Goal: Transaction & Acquisition: Purchase product/service

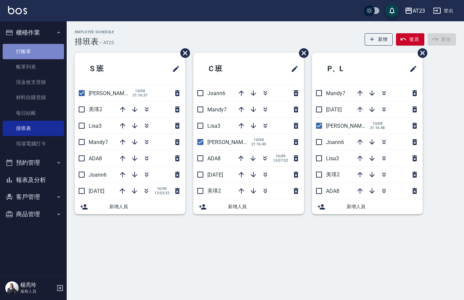
click at [36, 47] on link "打帳單" at bounding box center [33, 51] width 61 height 15
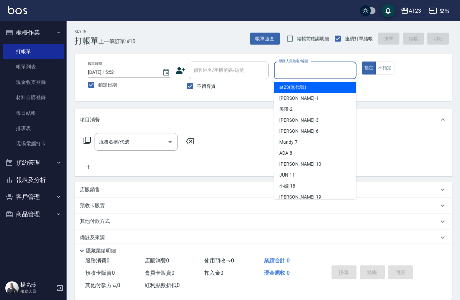
click at [308, 71] on input "服務人員姓名/編號" at bounding box center [315, 71] width 76 height 12
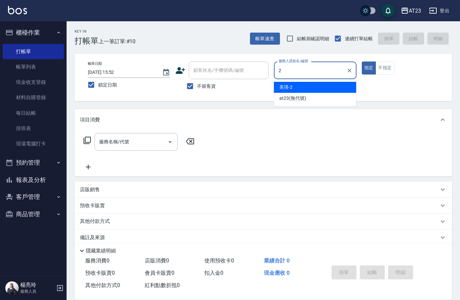
type input "美瑛-2"
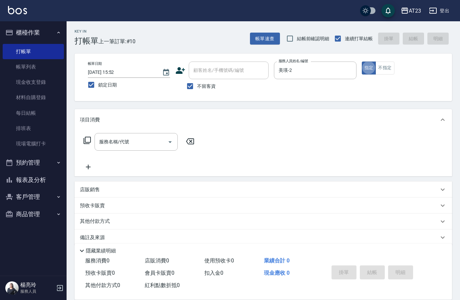
type button "true"
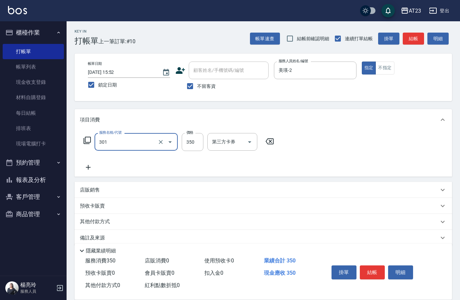
type input "造型剪髮(301)"
type input "500"
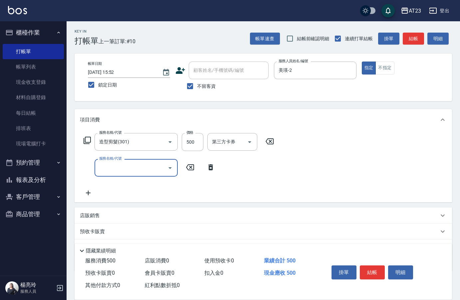
type input "0"
type input "互助50(705)"
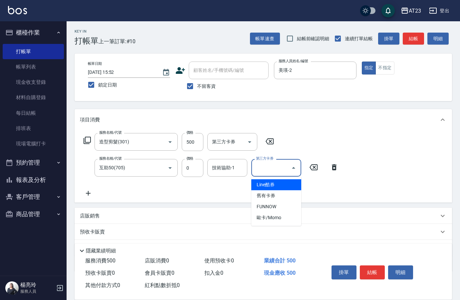
click at [230, 168] on div "技術協助-1 技術協助-1" at bounding box center [228, 168] width 40 height 18
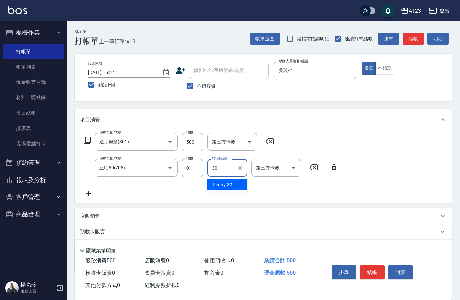
type input "Penny-30"
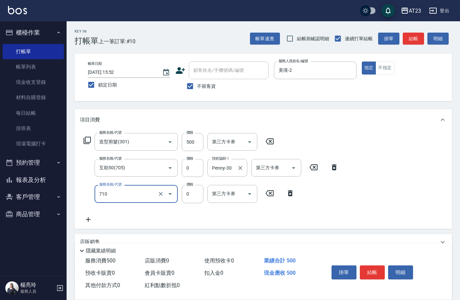
type input "互助100(710)"
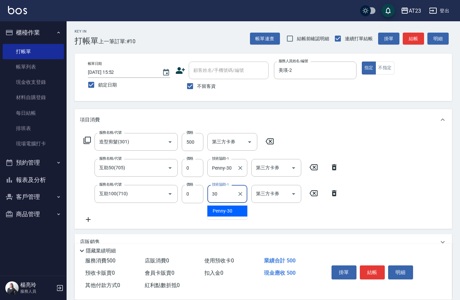
type input "Penny-30"
click at [379, 271] on button "結帳" at bounding box center [372, 273] width 25 height 14
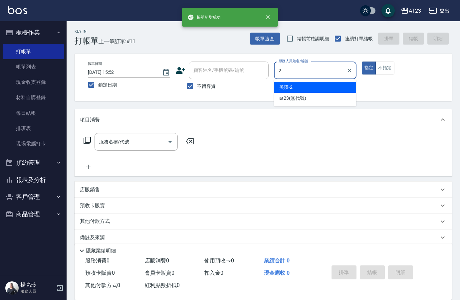
type input "美瑛-2"
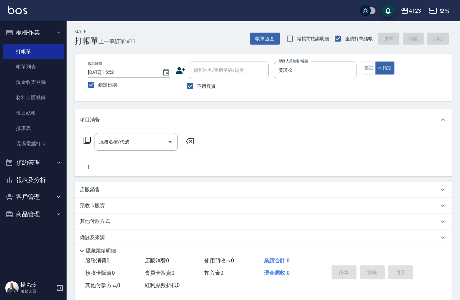
click at [90, 139] on icon at bounding box center [87, 141] width 8 height 8
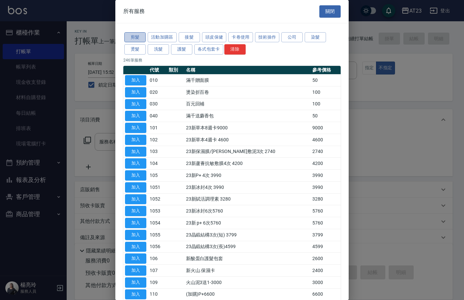
click at [139, 37] on button "剪髮" at bounding box center [134, 37] width 21 height 10
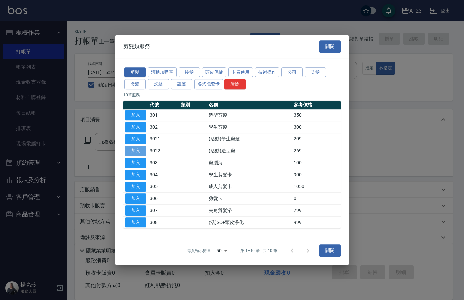
click at [133, 152] on button "加入" at bounding box center [135, 151] width 21 height 10
type input "(活動)造型剪(3022)"
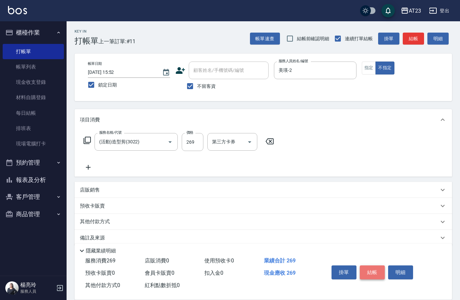
click at [375, 269] on button "結帳" at bounding box center [372, 273] width 25 height 14
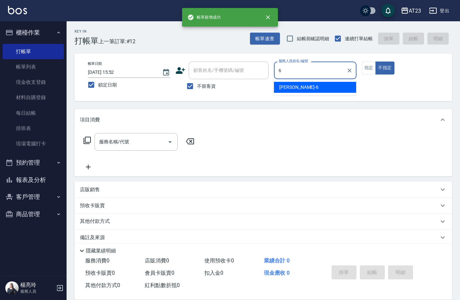
type input "Joann-6"
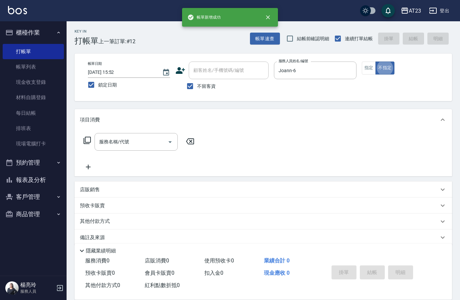
type button "false"
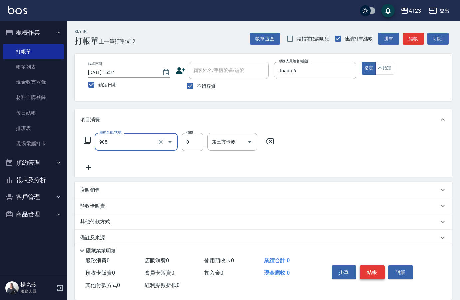
type input "頭皮卡使用(905)"
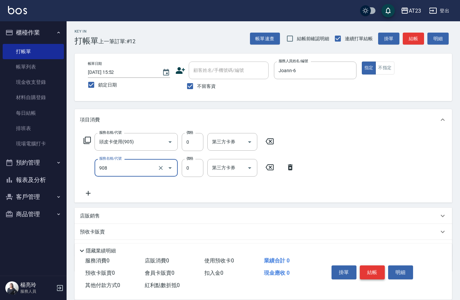
type input "保養保濕卡(908)"
click at [90, 139] on icon at bounding box center [87, 141] width 8 height 8
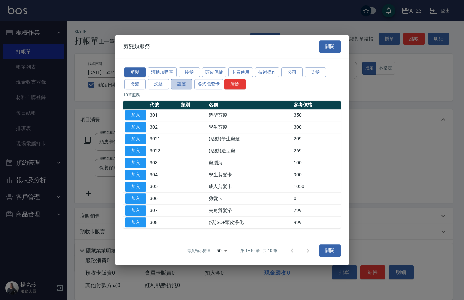
click at [186, 82] on button "護髮" at bounding box center [181, 84] width 21 height 10
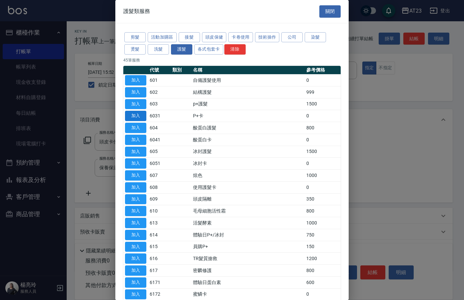
click at [139, 116] on button "加入" at bounding box center [135, 116] width 21 height 10
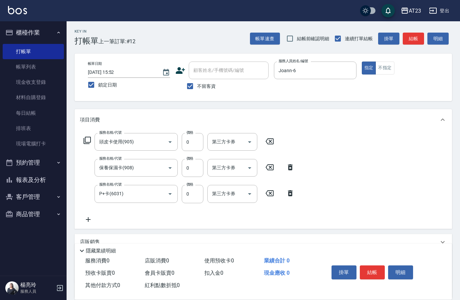
click at [87, 217] on icon at bounding box center [88, 220] width 17 height 8
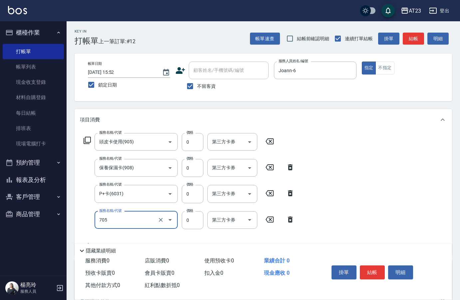
type input "互助50(705)"
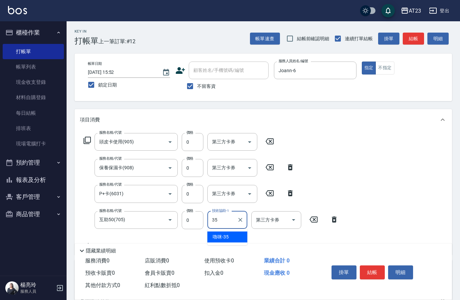
type input "嚕咪-35"
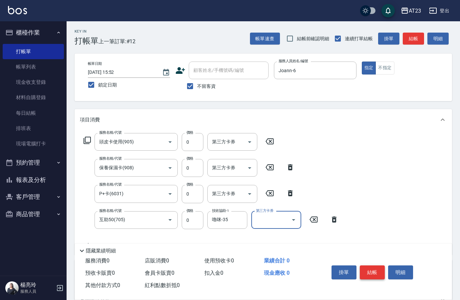
click at [384, 271] on button "結帳" at bounding box center [372, 273] width 25 height 14
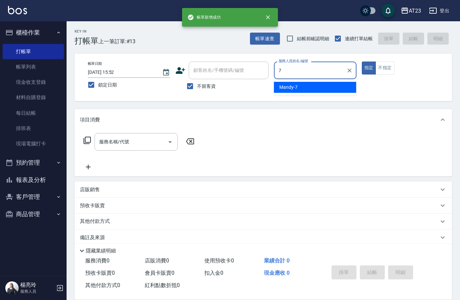
type input "Mandy-7"
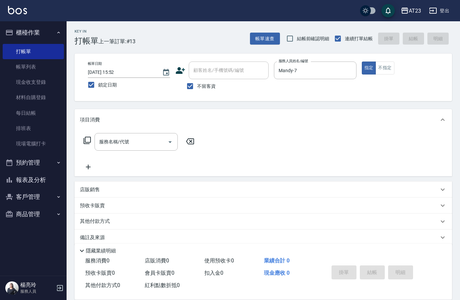
click at [88, 141] on icon at bounding box center [87, 141] width 8 height 8
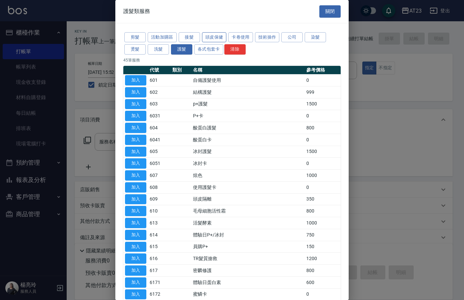
click at [211, 34] on button "頭皮保健" at bounding box center [214, 37] width 25 height 10
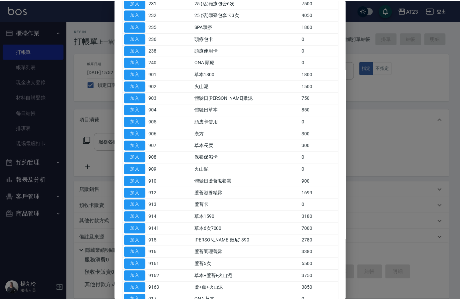
scroll to position [100, 0]
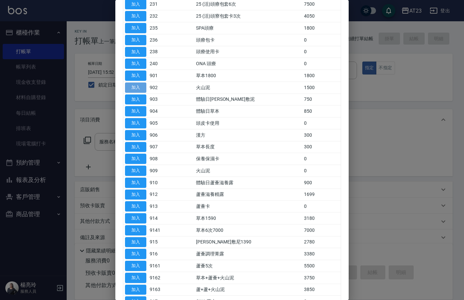
click at [138, 86] on button "加入" at bounding box center [135, 88] width 21 height 10
type input "火山泥(902)"
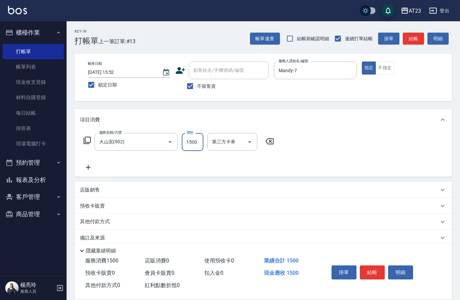
click at [196, 144] on input "1500" at bounding box center [193, 142] width 22 height 18
type input "1390"
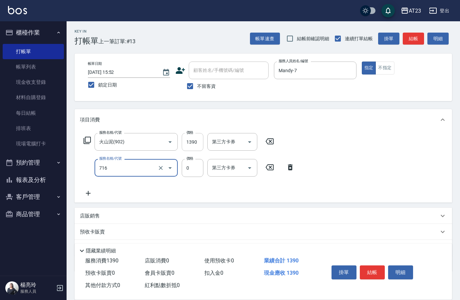
type input "互助160(716)"
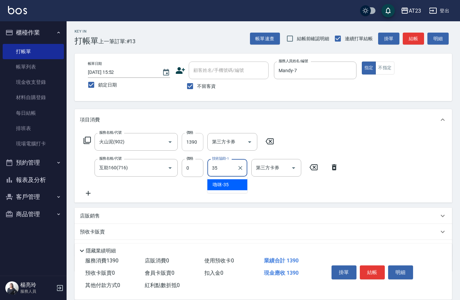
type input "嚕咪-35"
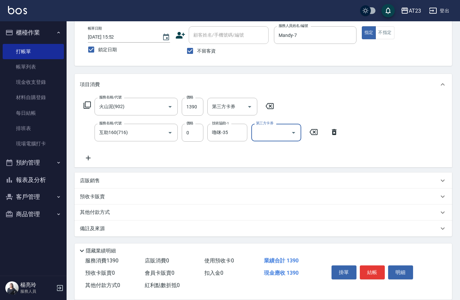
scroll to position [36, 0]
click at [115, 211] on div "其他付款方式" at bounding box center [259, 212] width 359 height 7
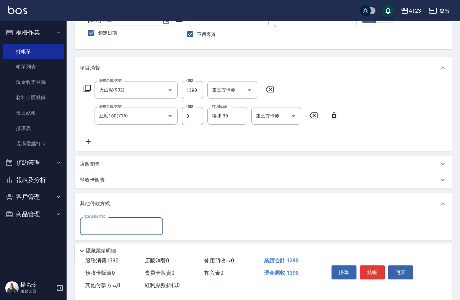
scroll to position [72, 0]
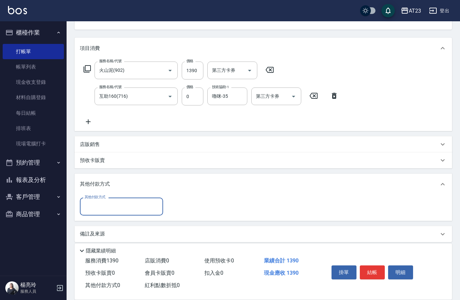
click at [104, 207] on input "其他付款方式" at bounding box center [121, 207] width 77 height 12
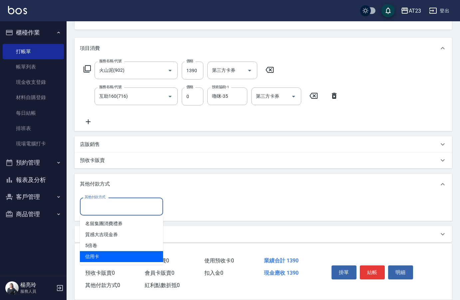
click at [108, 259] on span "信用卡" at bounding box center [121, 256] width 83 height 11
type input "信用卡"
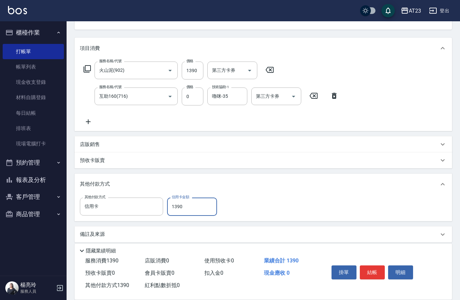
type input "1390"
click at [371, 268] on button "結帳" at bounding box center [372, 273] width 25 height 14
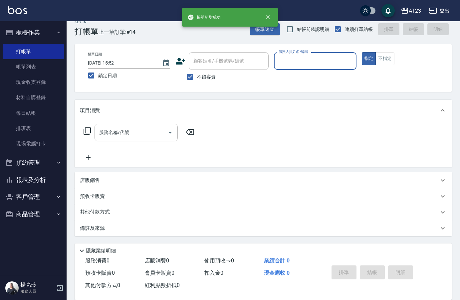
scroll to position [9, 0]
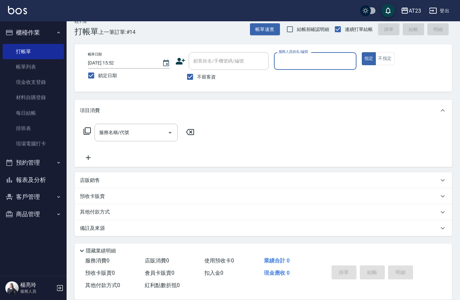
drag, startPoint x: 35, startPoint y: 179, endPoint x: 29, endPoint y: 175, distance: 7.3
click at [35, 179] on button "報表及分析" at bounding box center [33, 180] width 61 height 17
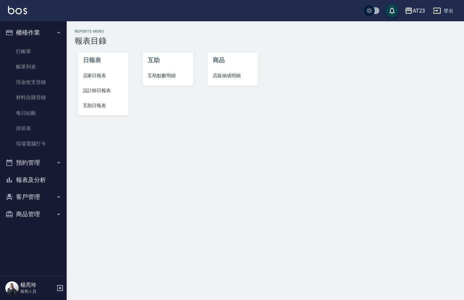
click at [98, 73] on span "店家日報表" at bounding box center [103, 75] width 41 height 7
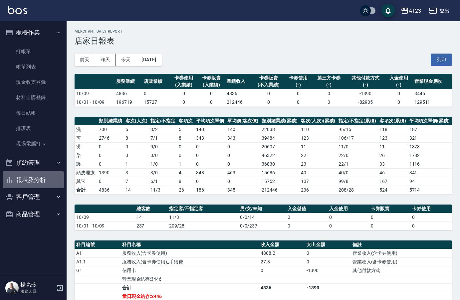
click at [32, 184] on button "報表及分析" at bounding box center [33, 180] width 61 height 17
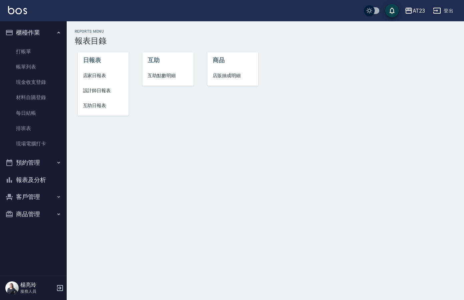
click at [89, 91] on span "設計師日報表" at bounding box center [103, 90] width 41 height 7
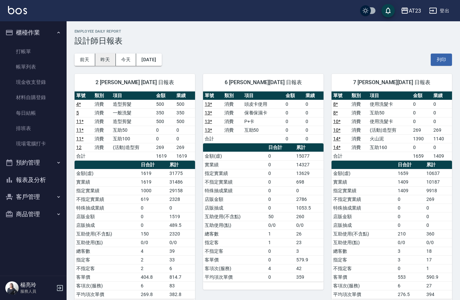
click at [105, 59] on button "昨天" at bounding box center [105, 60] width 21 height 12
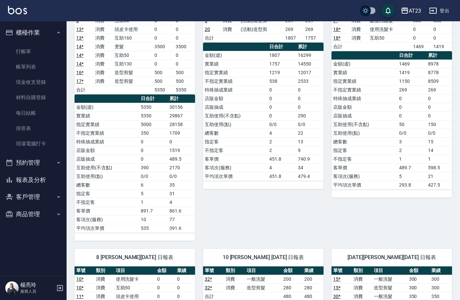
scroll to position [100, 0]
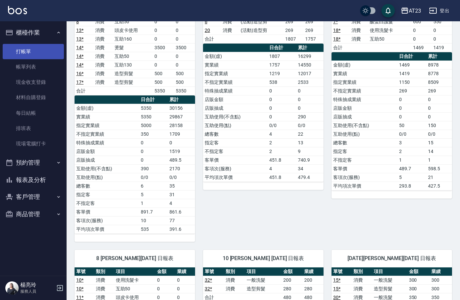
click at [12, 45] on link "打帳單" at bounding box center [33, 51] width 61 height 15
